Goal: Task Accomplishment & Management: Manage account settings

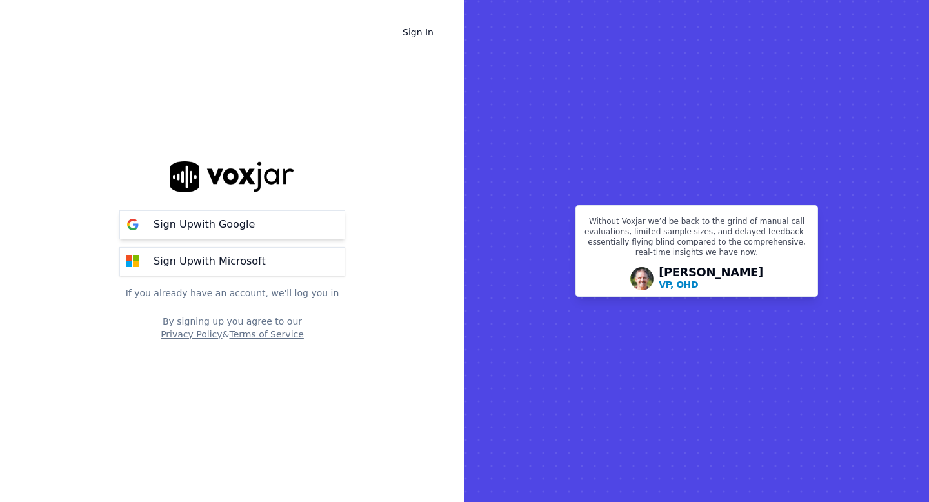
click at [310, 224] on button "Sign Up with Google" at bounding box center [232, 224] width 226 height 29
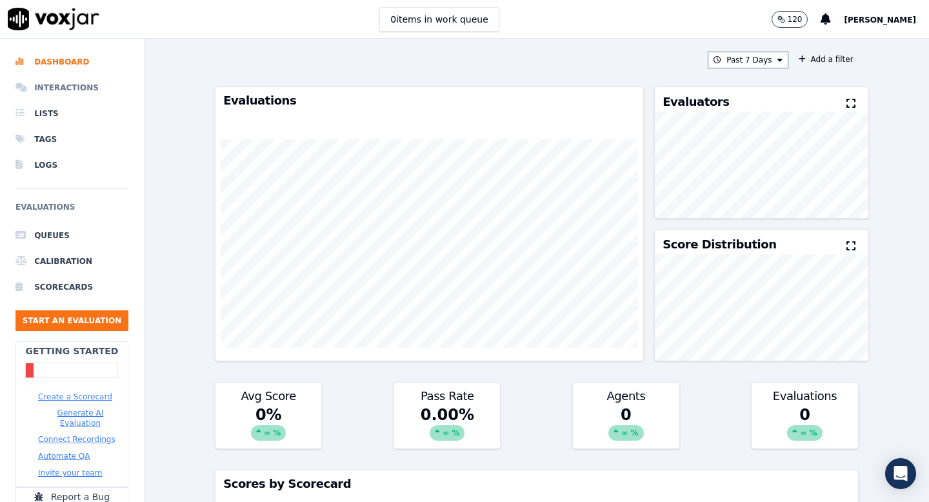
click at [72, 86] on li "Interactions" at bounding box center [71, 88] width 113 height 26
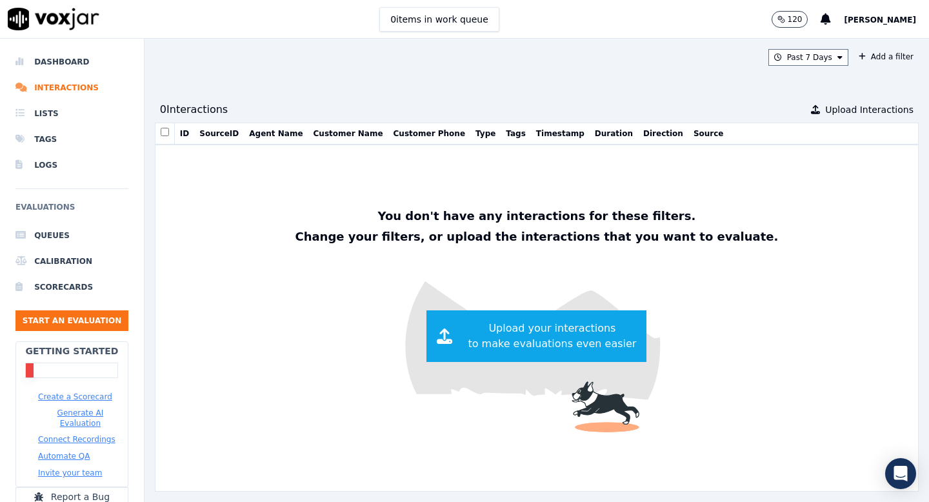
click at [785, 21] on icon "button" at bounding box center [781, 19] width 8 height 8
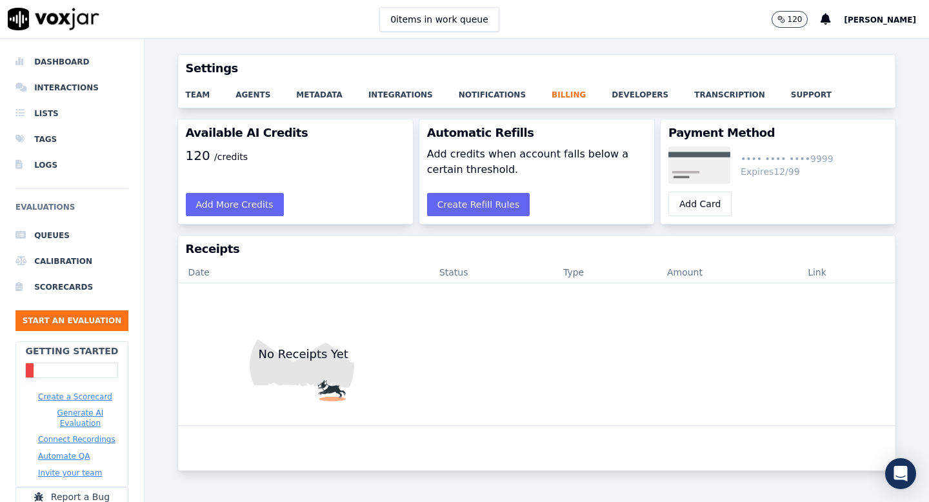
click at [802, 19] on p "120" at bounding box center [795, 19] width 15 height 10
click at [62, 92] on li "Interactions" at bounding box center [71, 88] width 113 height 26
